Goal: Information Seeking & Learning: Find specific fact

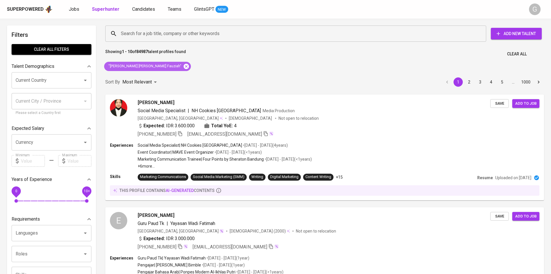
click at [183, 67] on icon at bounding box center [186, 66] width 6 height 6
click at [156, 40] on div "Search for a job title, company or other keywords" at bounding box center [295, 33] width 381 height 16
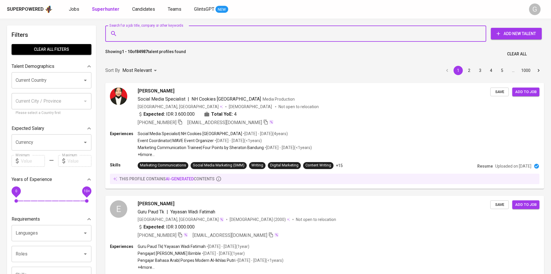
click at [163, 29] on input "Search for a job title, company or other keywords" at bounding box center [298, 33] width 356 height 11
paste input "dianayurika16@gmail.com"
type input "dianayurika16@gmail.com"
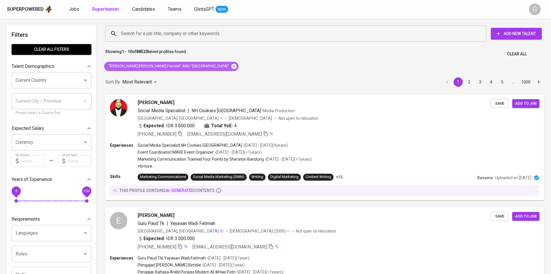
click at [231, 67] on icon at bounding box center [234, 66] width 6 height 6
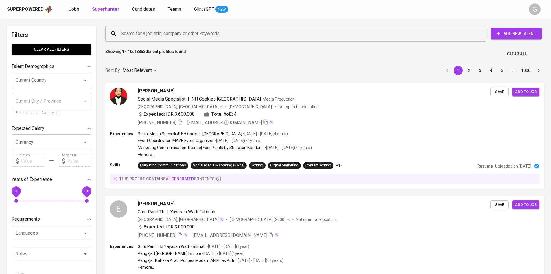
click at [202, 32] on input "Search for a job title, company or other keywords" at bounding box center [298, 33] width 356 height 11
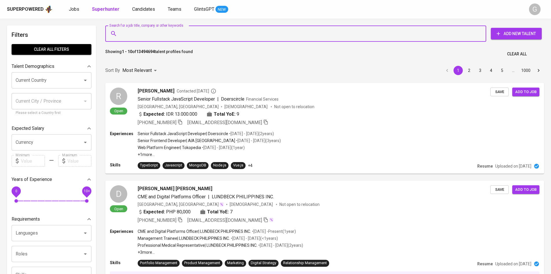
click at [277, 36] on input "Search for a job title, company or other keywords" at bounding box center [298, 33] width 356 height 11
paste input "[EMAIL_ADDRESS][DOMAIN_NAME]"
type input "[EMAIL_ADDRESS][DOMAIN_NAME]"
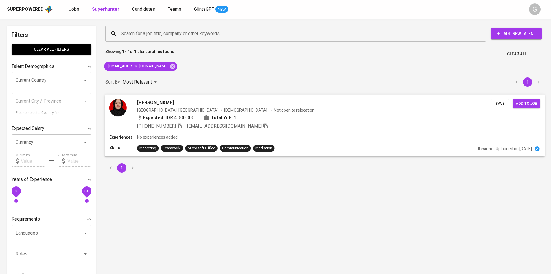
click at [186, 126] on div "[PHONE_NUMBER] [EMAIL_ADDRESS][DOMAIN_NAME]" at bounding box center [202, 125] width 131 height 7
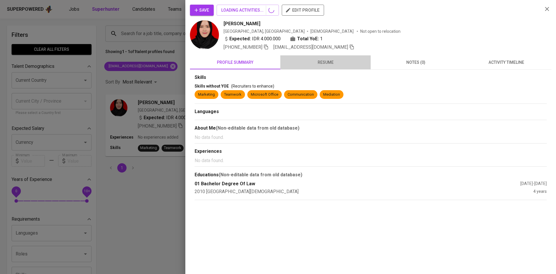
click at [331, 61] on span "resume" at bounding box center [325, 62] width 83 height 7
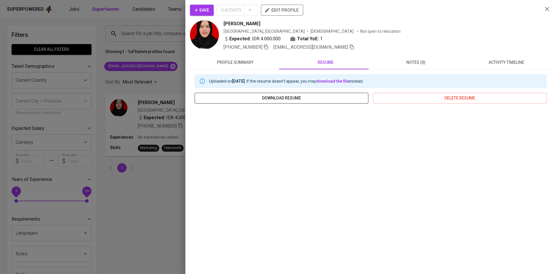
scroll to position [17, 0]
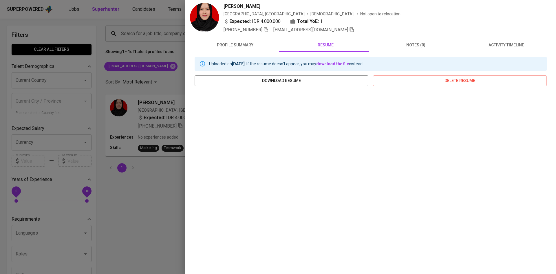
click at [246, 46] on span "profile summary" at bounding box center [234, 44] width 83 height 7
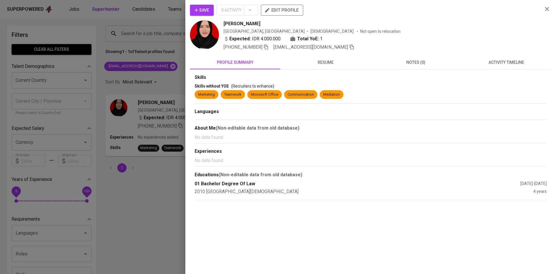
scroll to position [0, 0]
click at [338, 64] on span "resume" at bounding box center [325, 62] width 83 height 7
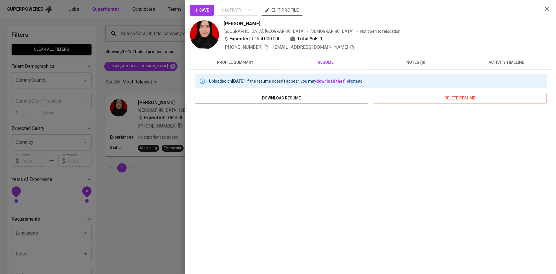
scroll to position [0, 0]
click at [266, 47] on icon "button" at bounding box center [265, 46] width 5 height 5
